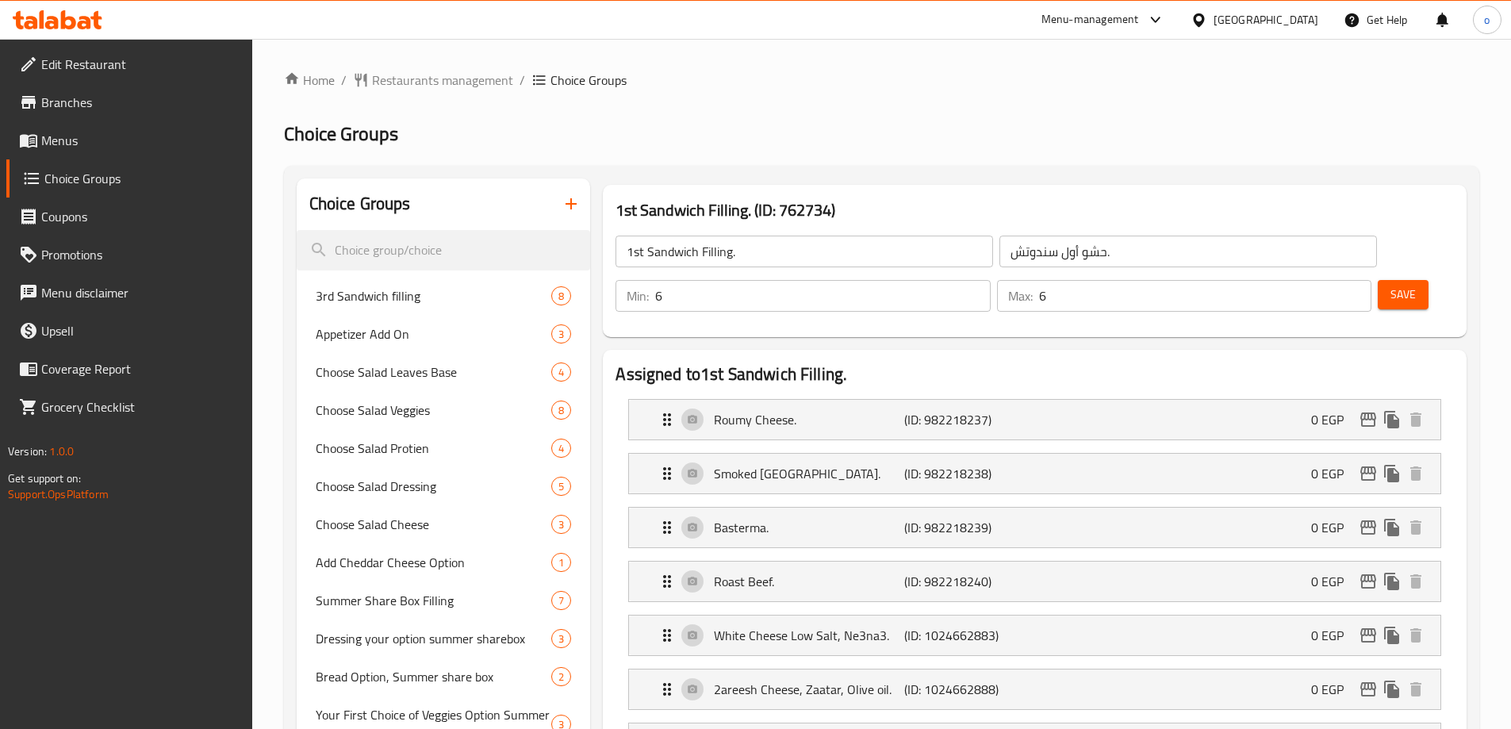
click at [1294, 33] on div "Egypt" at bounding box center [1254, 20] width 153 height 38
click at [1291, 26] on div "Egypt" at bounding box center [1266, 19] width 105 height 17
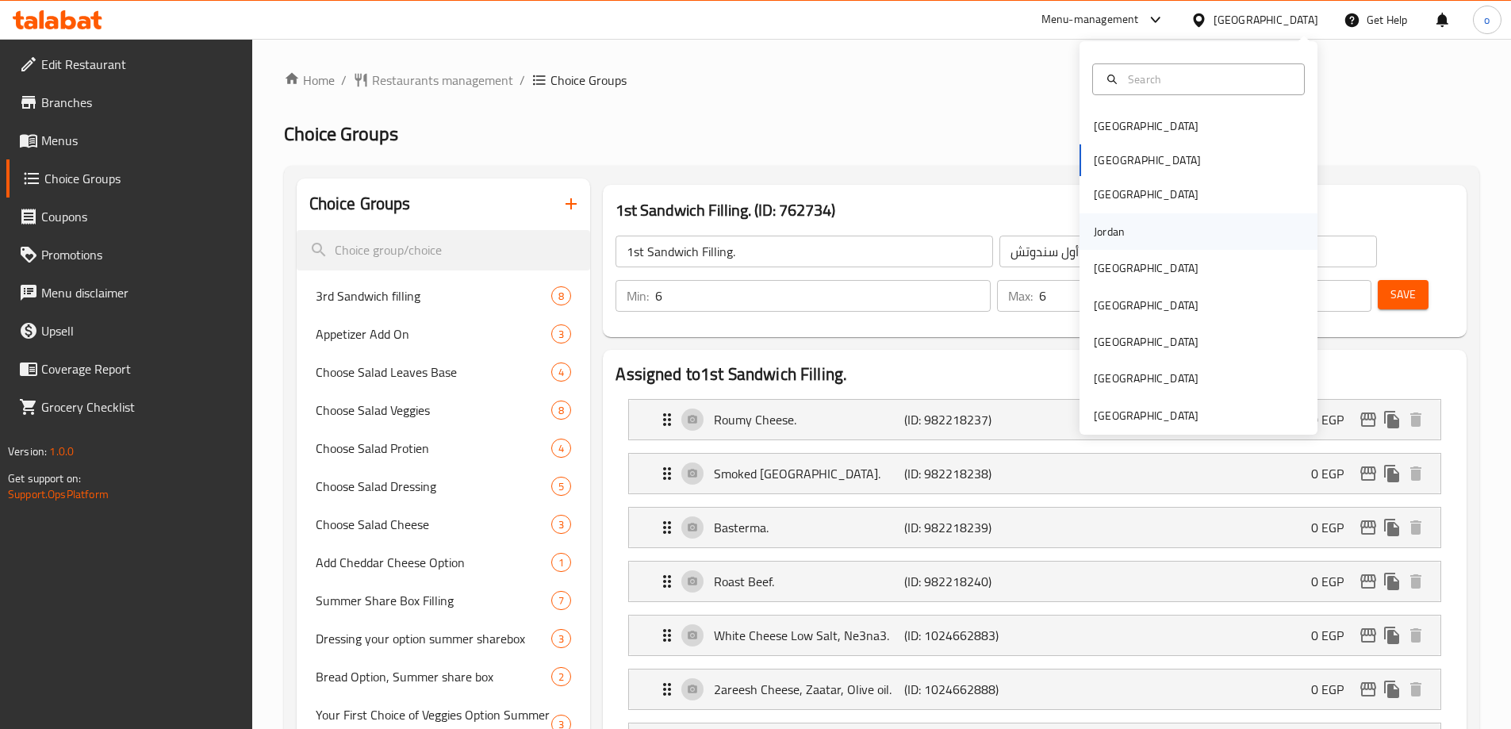
click at [1123, 247] on div "Jordan" at bounding box center [1109, 231] width 56 height 36
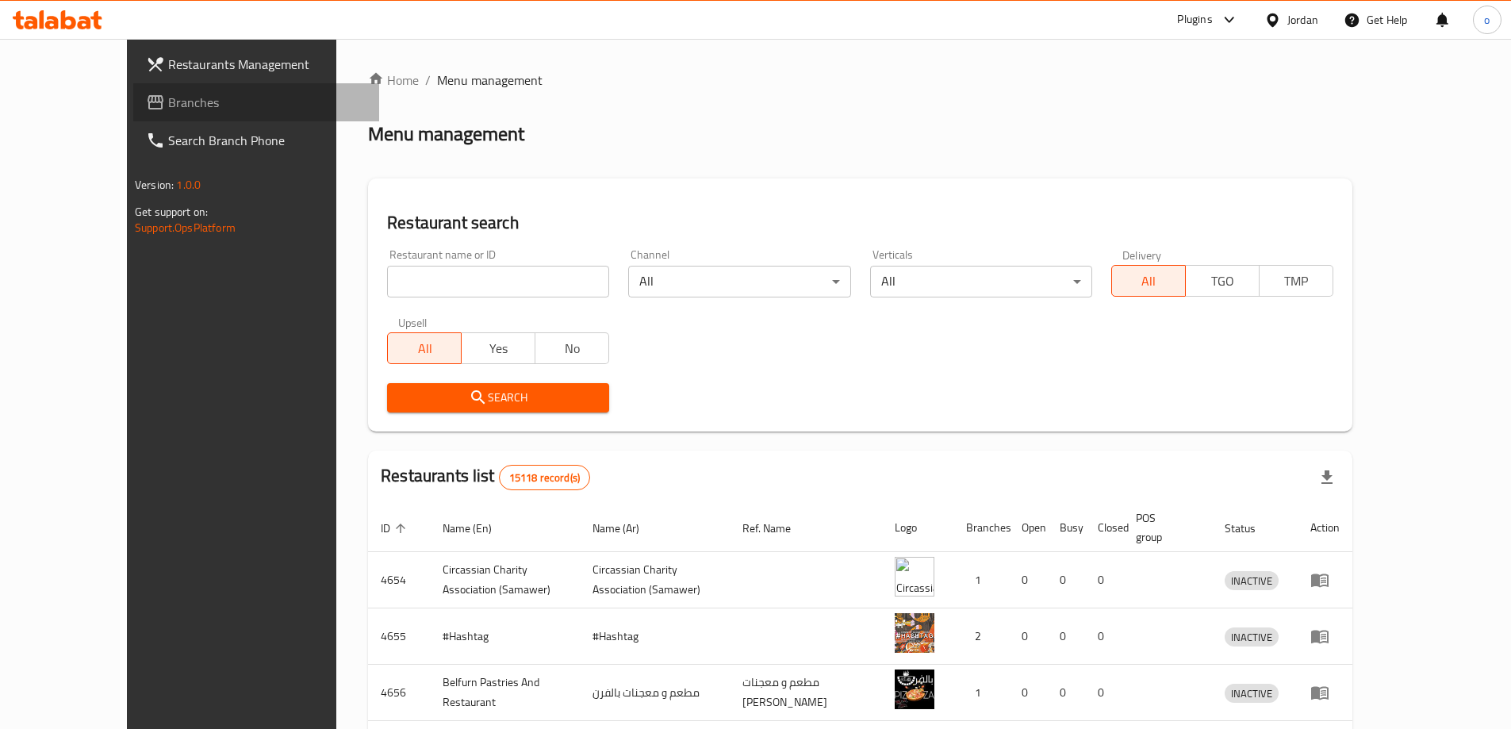
click at [168, 96] on span "Branches" at bounding box center [267, 102] width 198 height 19
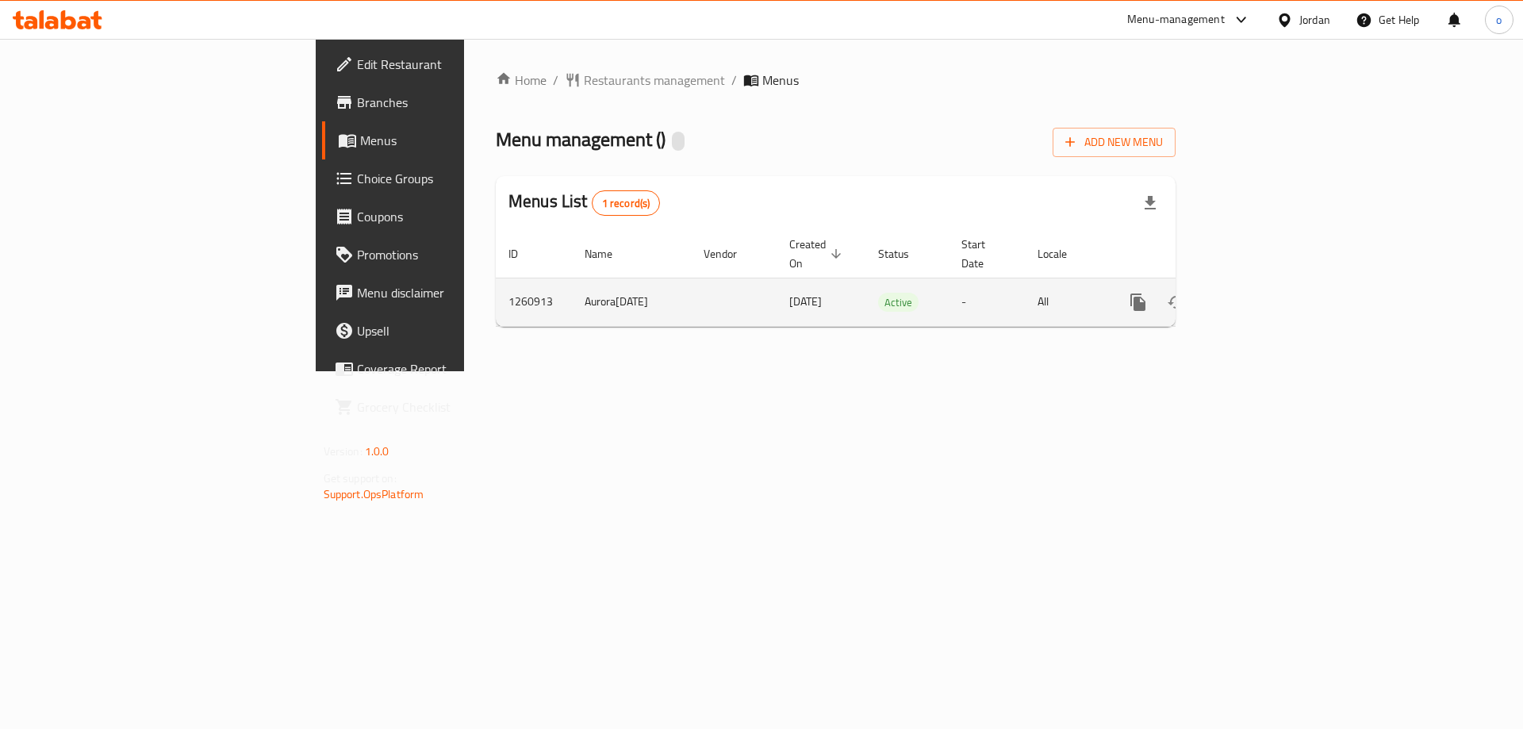
click at [1260, 295] on icon "enhanced table" at bounding box center [1253, 302] width 14 height 14
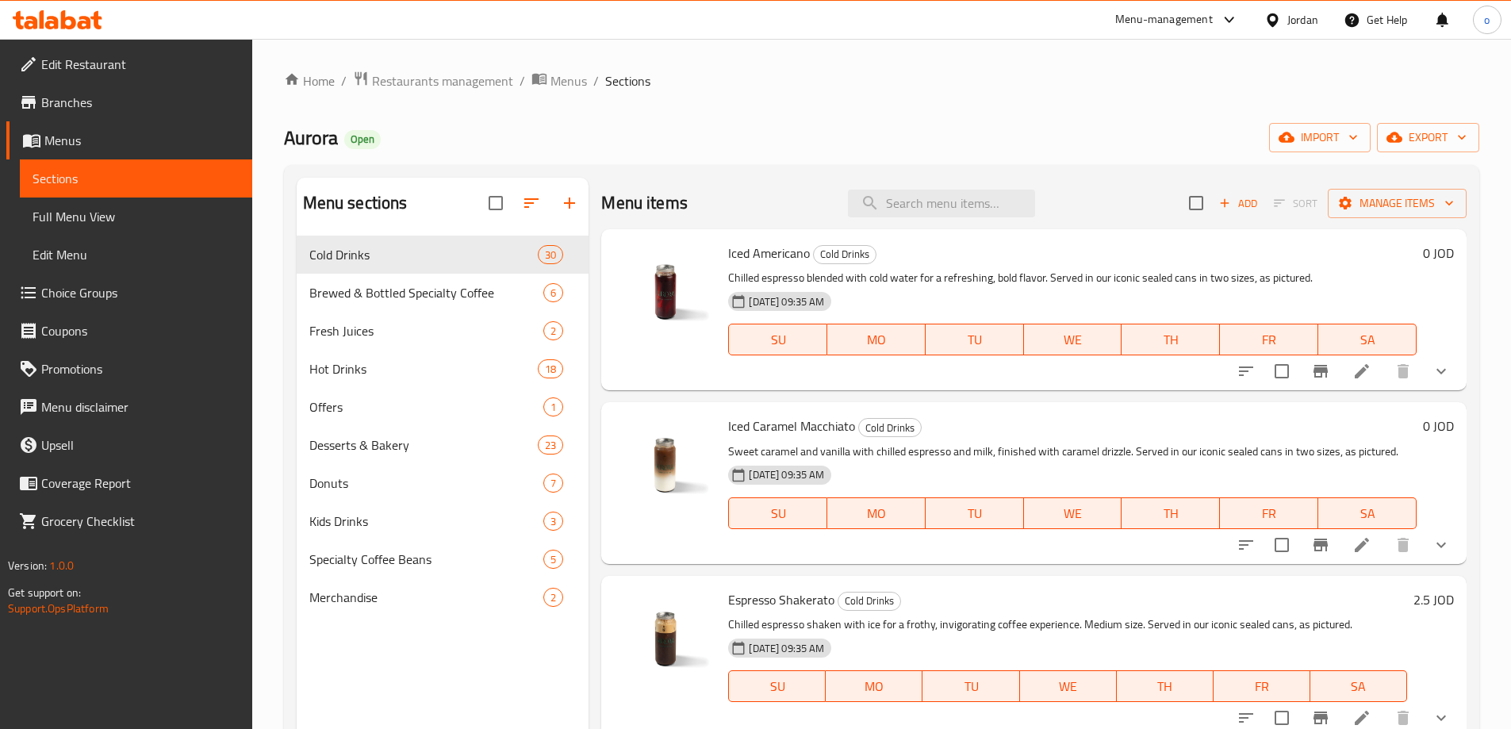
click at [977, 220] on div "Menu items Add Sort Manage items" at bounding box center [1034, 204] width 866 height 52
click at [970, 208] on input "search" at bounding box center [941, 204] width 187 height 28
paste input "Aurora Thermal Mug – Grip Edition (500ml)"
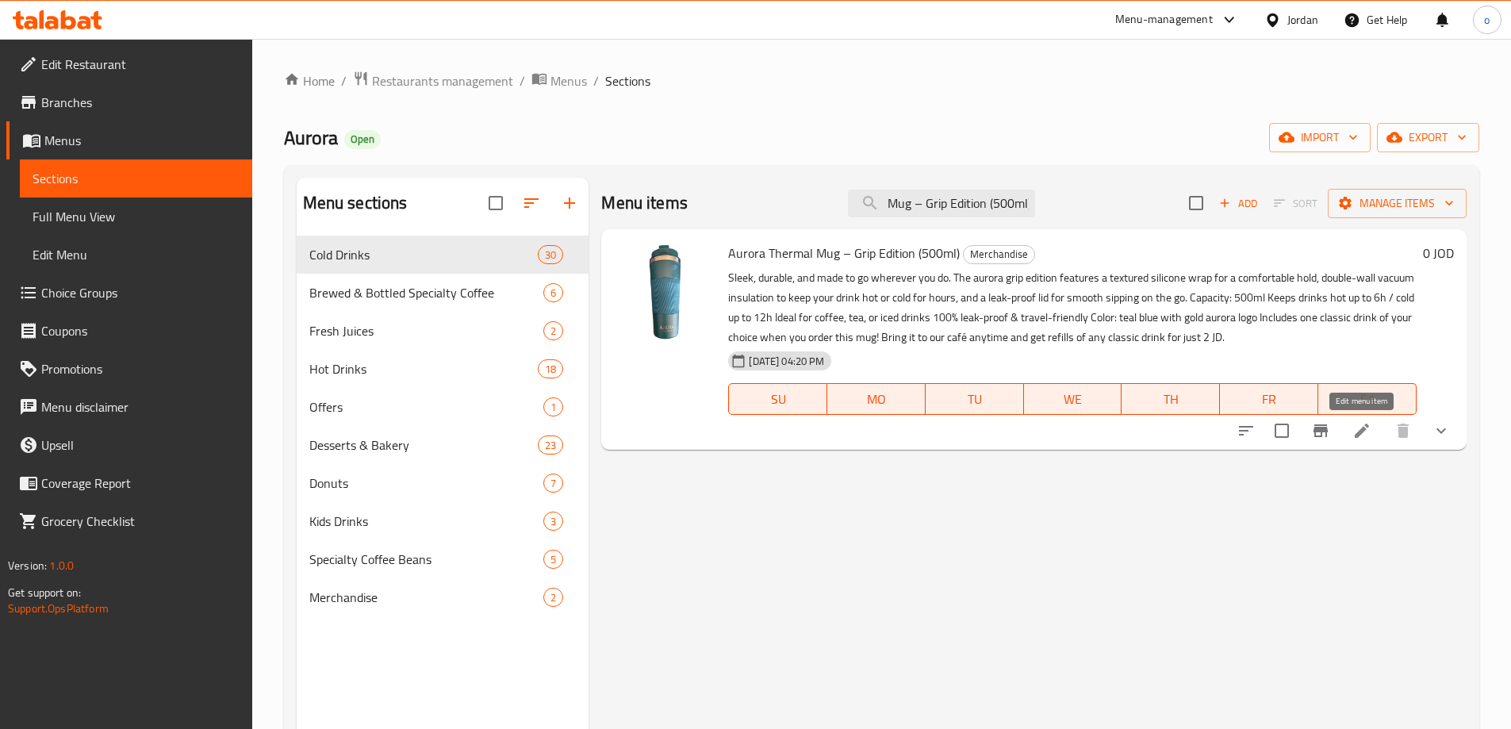
type input "Aurora Thermal Mug – Grip Edition (500ml)"
click at [1365, 431] on icon at bounding box center [1362, 431] width 14 height 14
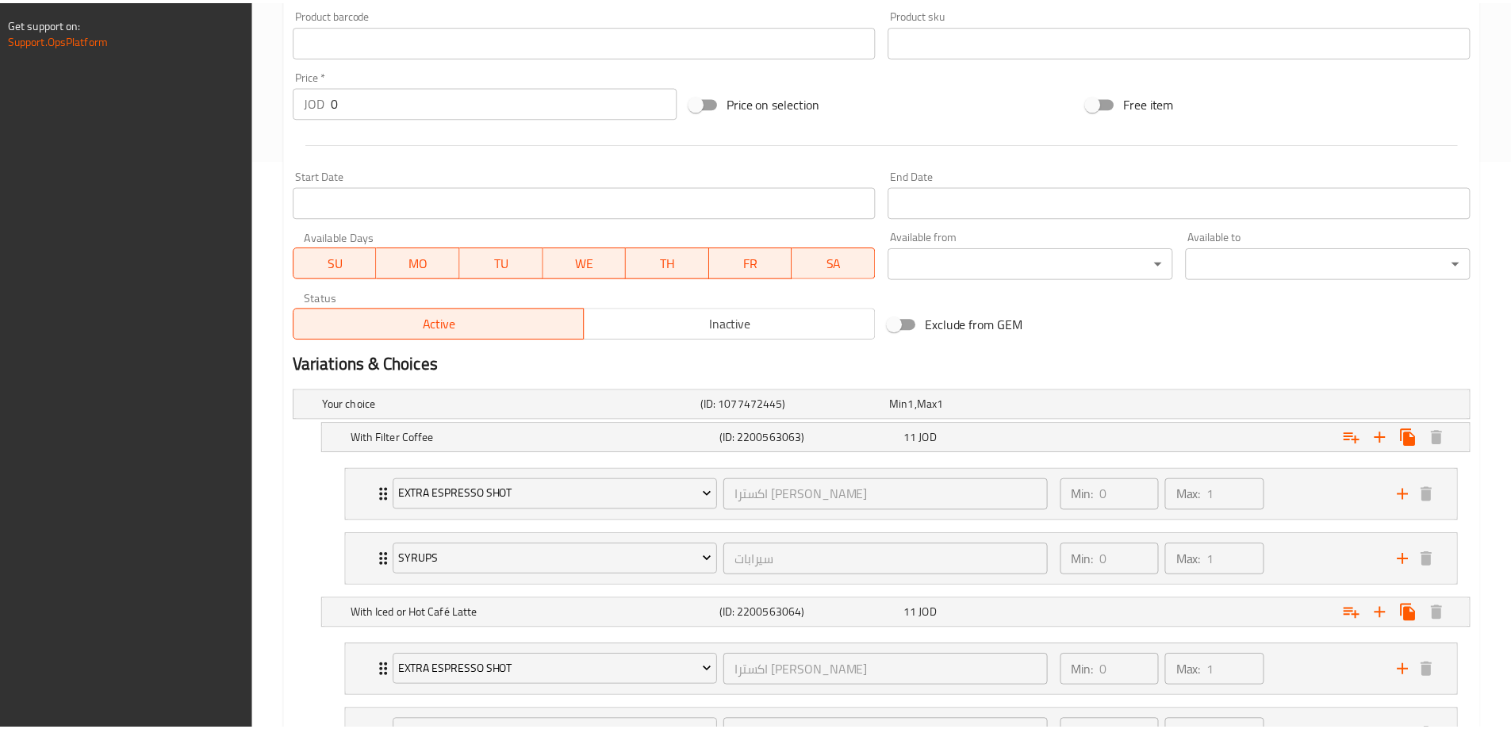
scroll to position [1082, 0]
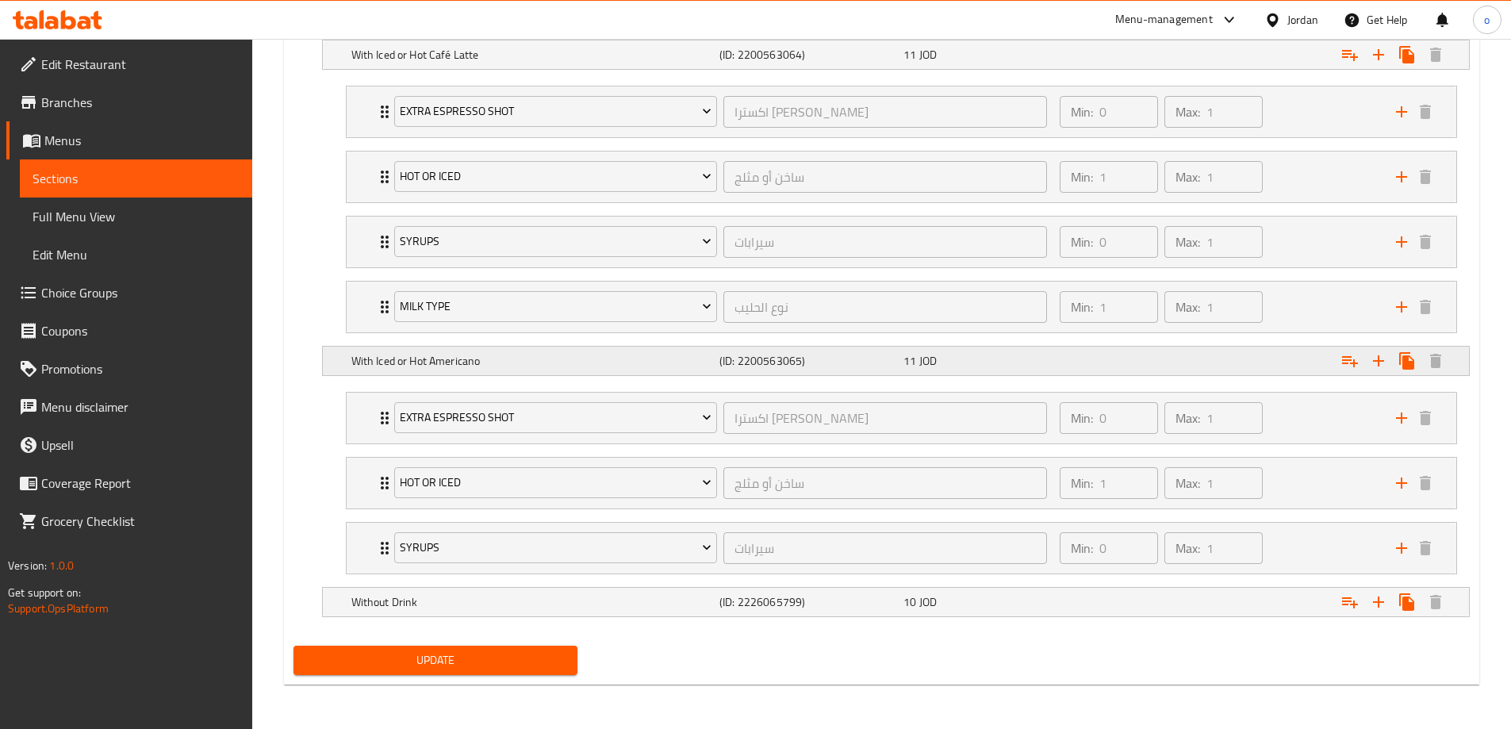
scroll to position [1128, 0]
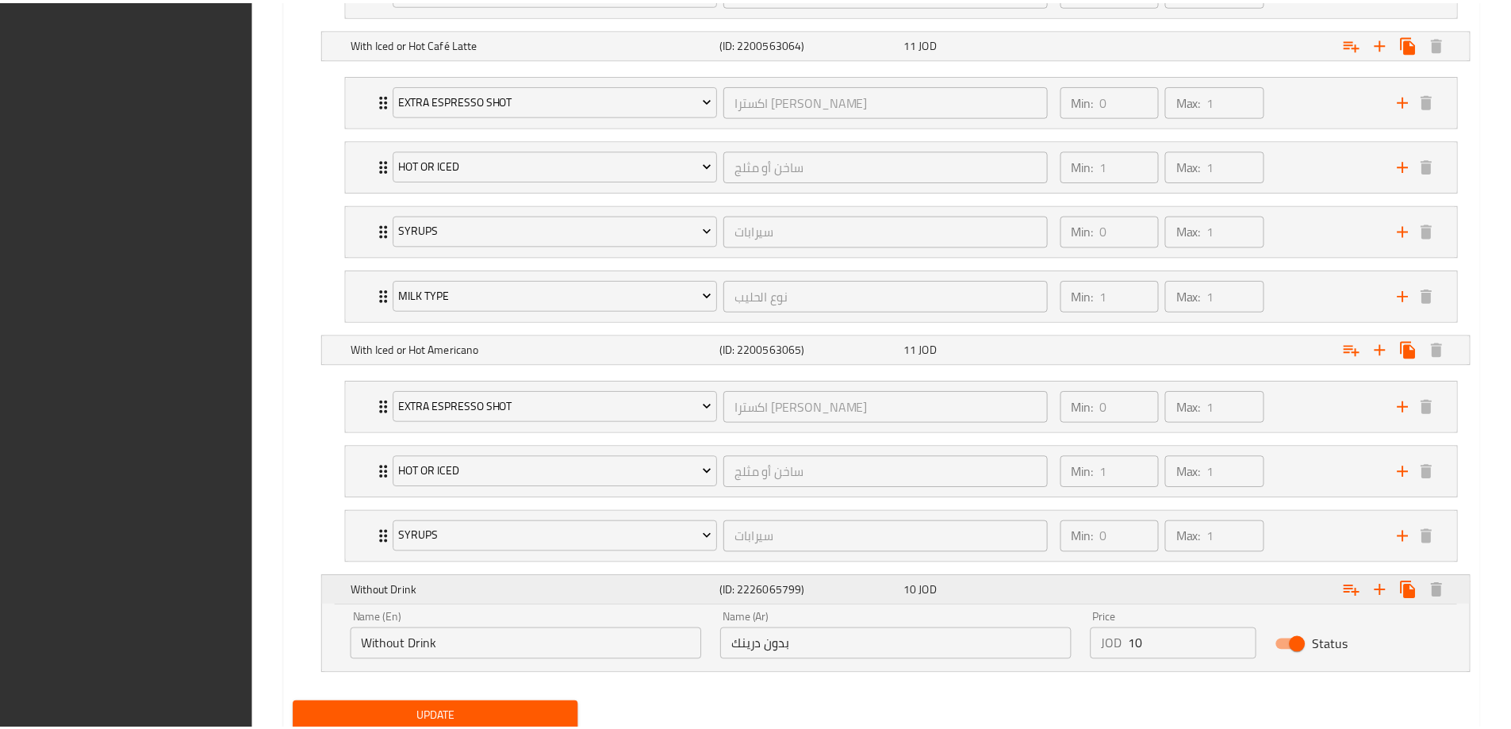
scroll to position [1196, 0]
